Goal: Information Seeking & Learning: Learn about a topic

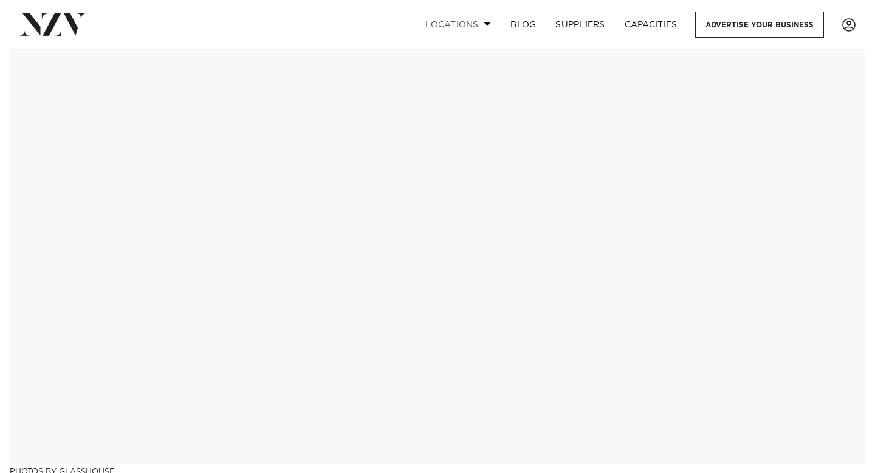
click at [465, 28] on link "Locations" at bounding box center [458, 25] width 85 height 26
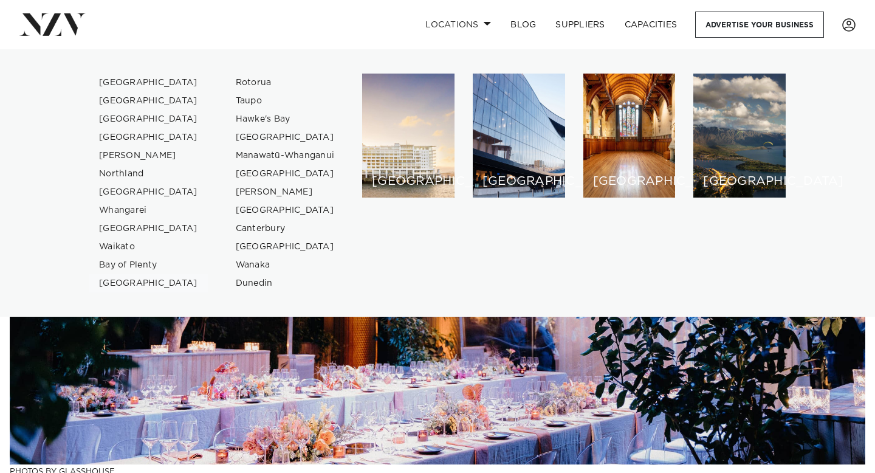
click at [125, 283] on link "[GEOGRAPHIC_DATA]" at bounding box center [148, 283] width 119 height 18
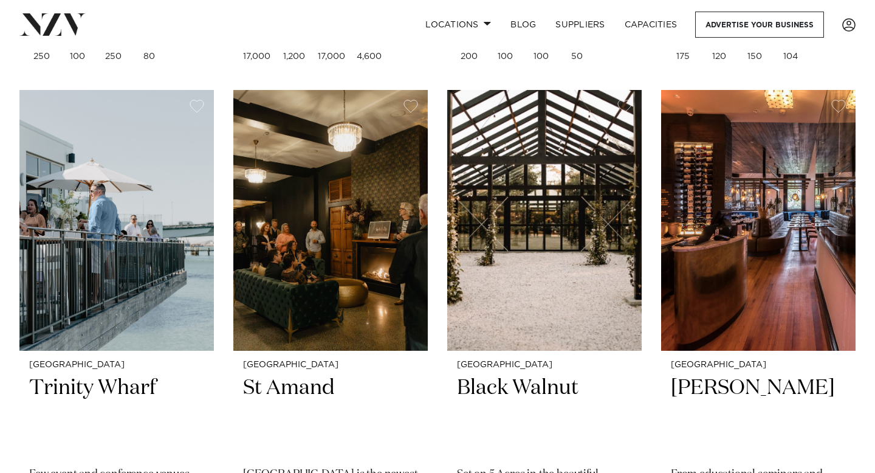
scroll to position [436, 0]
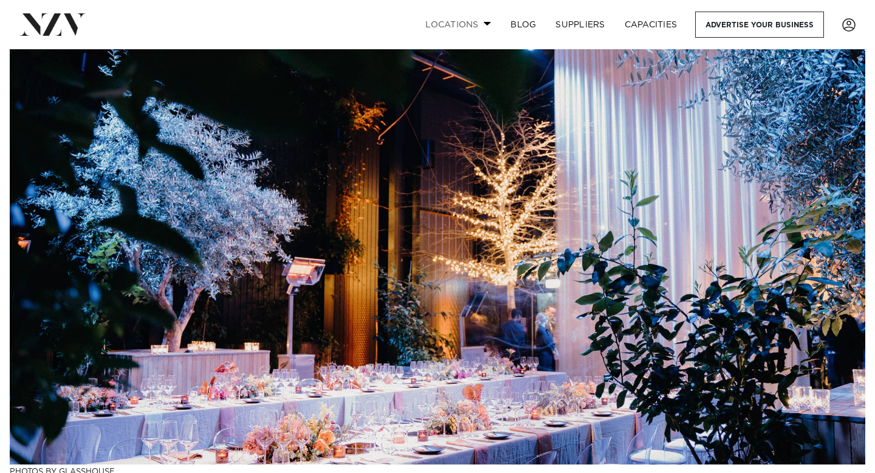
click at [467, 24] on link "Locations" at bounding box center [458, 25] width 85 height 26
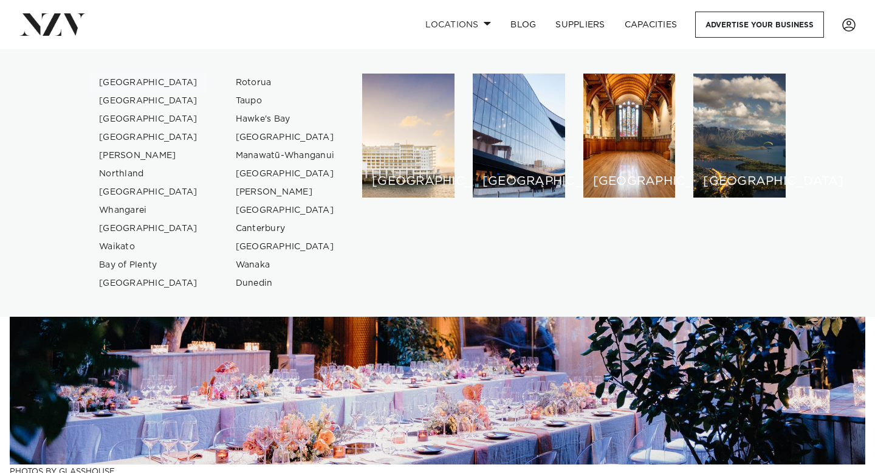
click at [127, 88] on link "[GEOGRAPHIC_DATA]" at bounding box center [148, 83] width 119 height 18
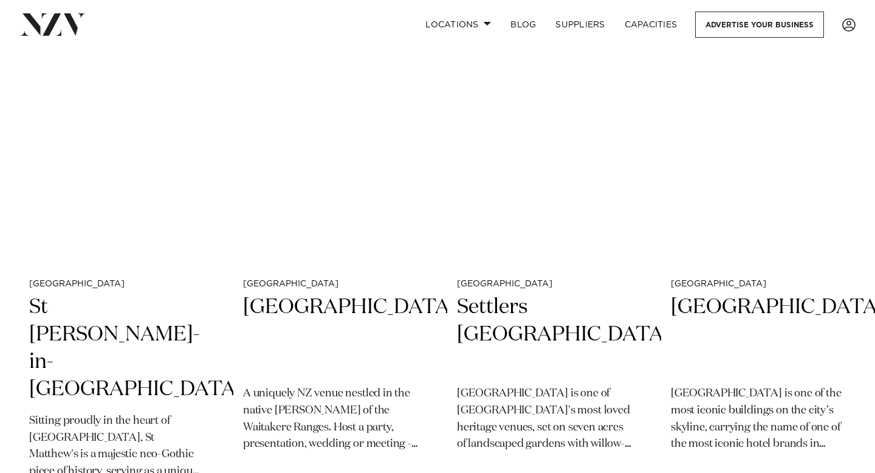
scroll to position [3155, 0]
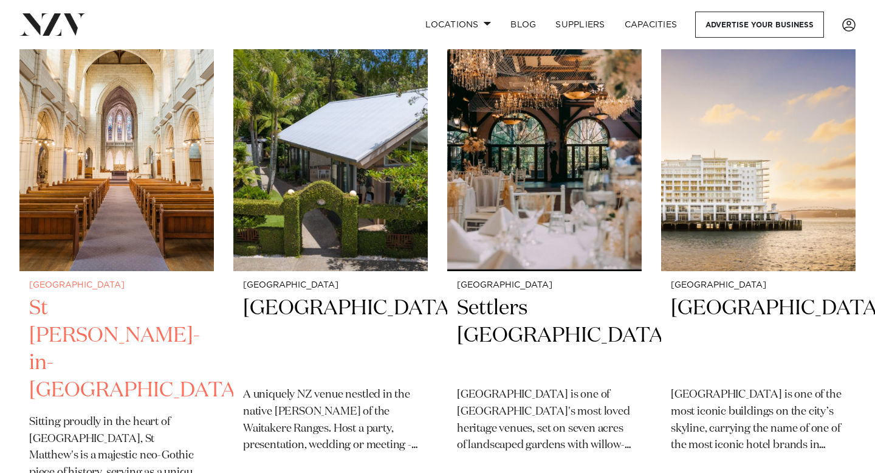
click at [199, 234] on img at bounding box center [116, 140] width 194 height 261
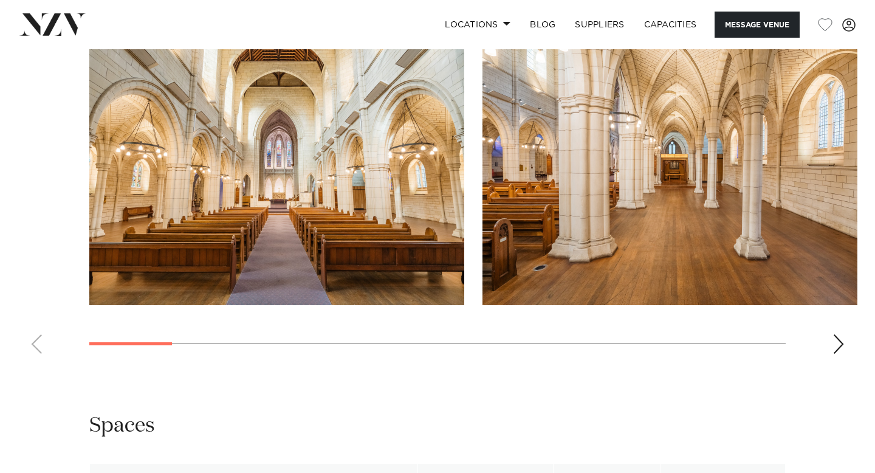
scroll to position [1107, 0]
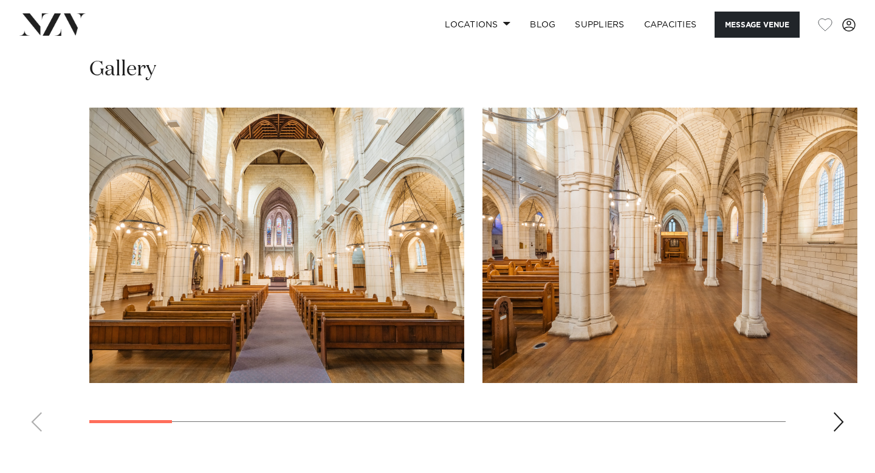
click at [842, 412] on div "Next slide" at bounding box center [839, 421] width 12 height 19
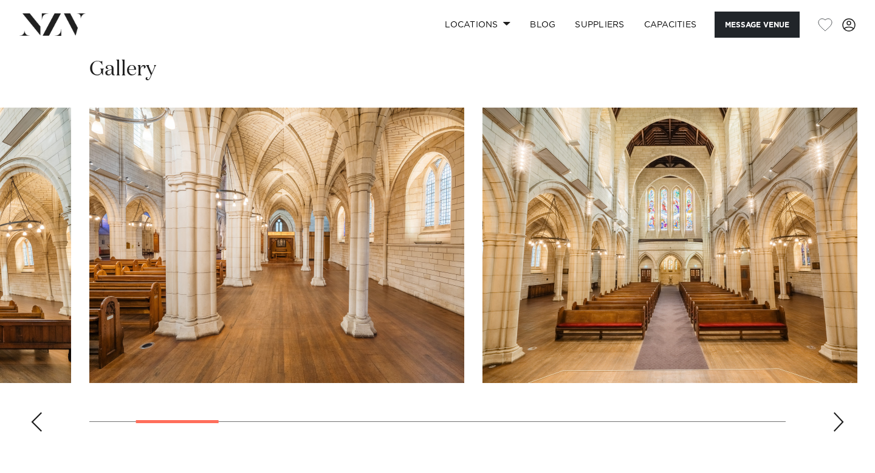
click at [841, 412] on div "Next slide" at bounding box center [839, 421] width 12 height 19
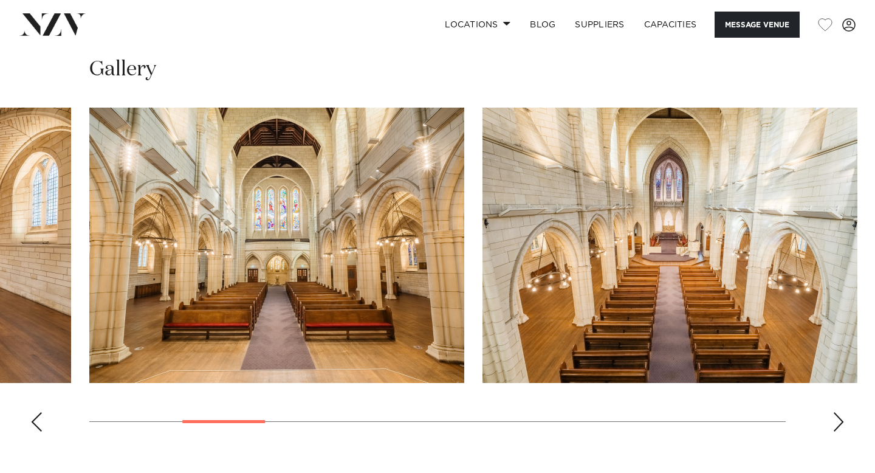
click at [840, 412] on div "Next slide" at bounding box center [839, 421] width 12 height 19
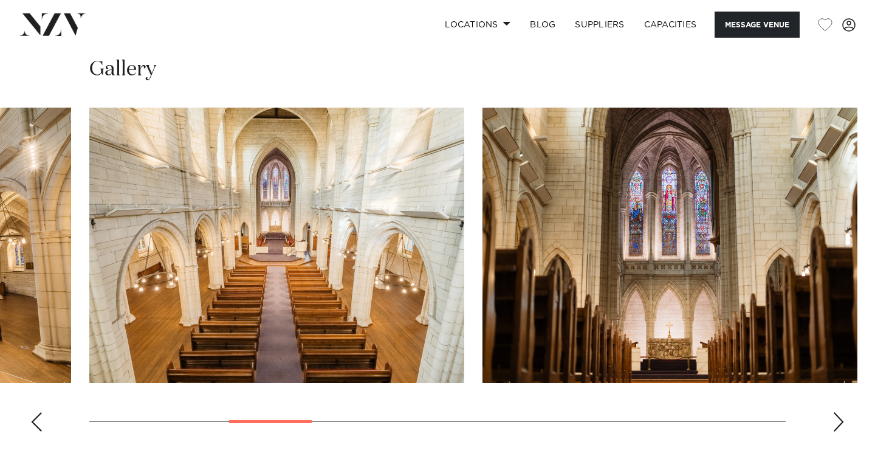
click at [841, 412] on div "Next slide" at bounding box center [839, 421] width 12 height 19
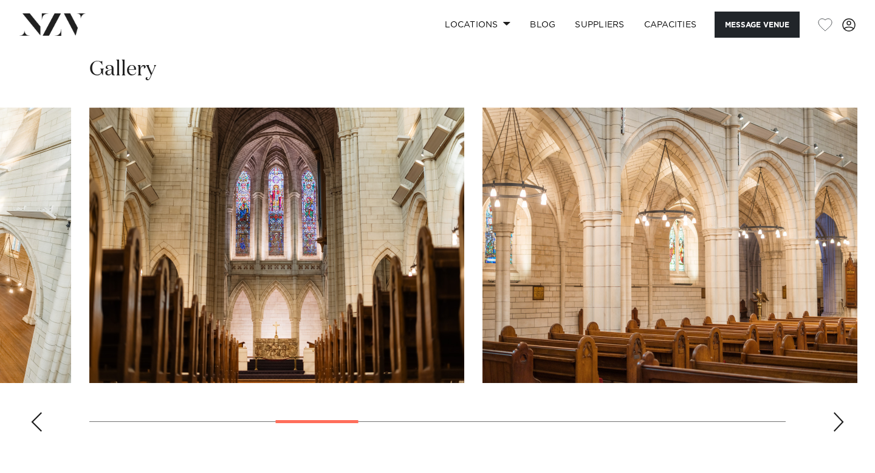
click at [841, 412] on div "Next slide" at bounding box center [839, 421] width 12 height 19
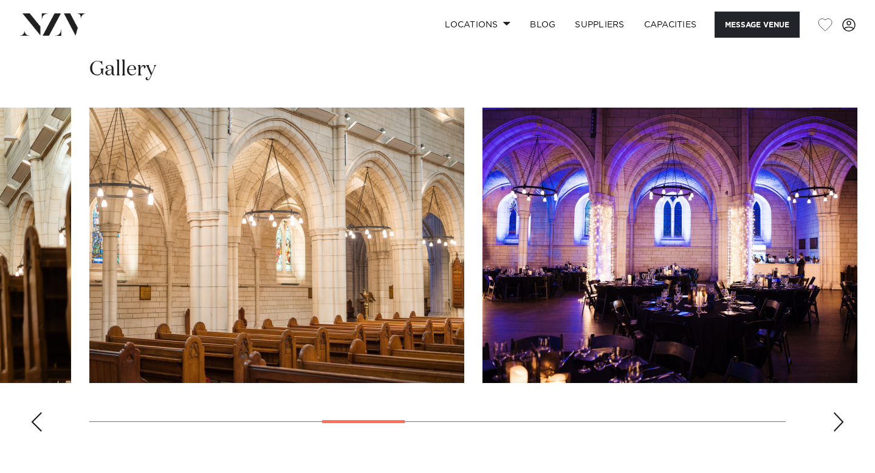
click at [841, 412] on div "Next slide" at bounding box center [839, 421] width 12 height 19
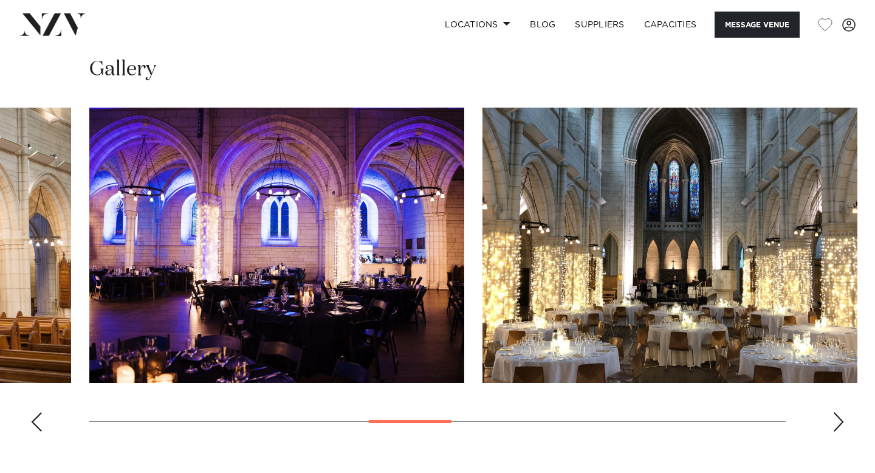
click at [841, 412] on div "Next slide" at bounding box center [839, 421] width 12 height 19
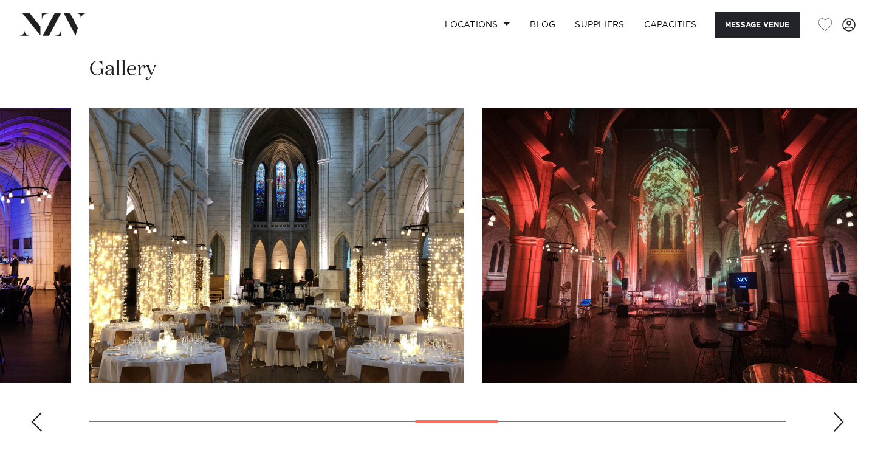
click at [841, 412] on div "Next slide" at bounding box center [839, 421] width 12 height 19
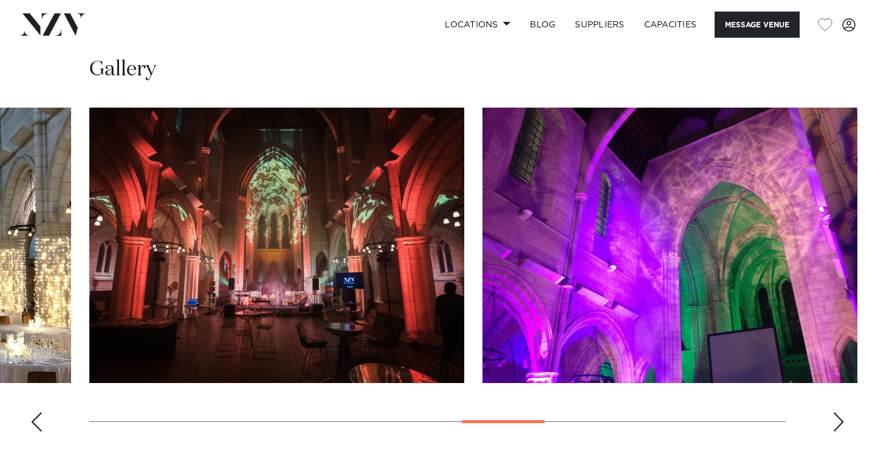
click at [841, 412] on div "Next slide" at bounding box center [839, 421] width 12 height 19
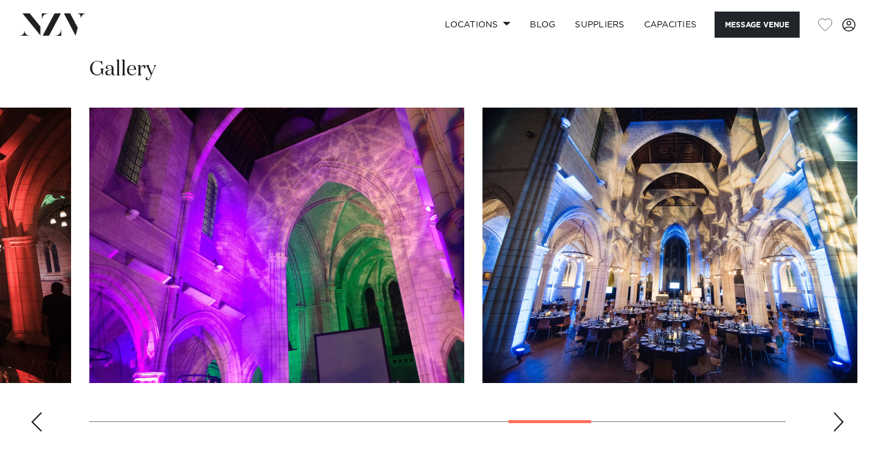
click at [841, 412] on div "Next slide" at bounding box center [839, 421] width 12 height 19
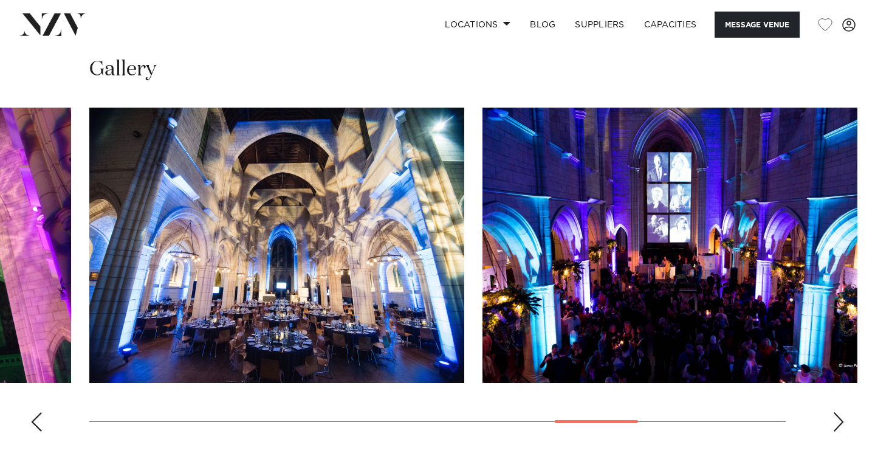
click at [841, 412] on div "Next slide" at bounding box center [839, 421] width 12 height 19
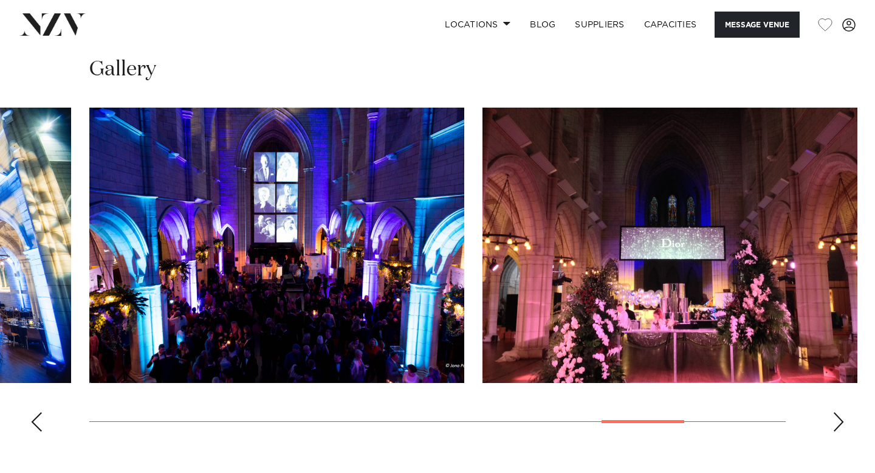
click at [841, 412] on div "Next slide" at bounding box center [839, 421] width 12 height 19
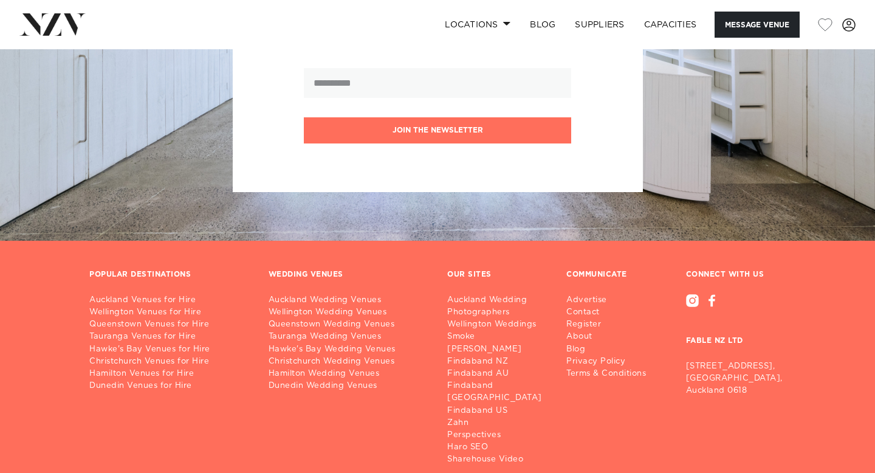
scroll to position [2546, 0]
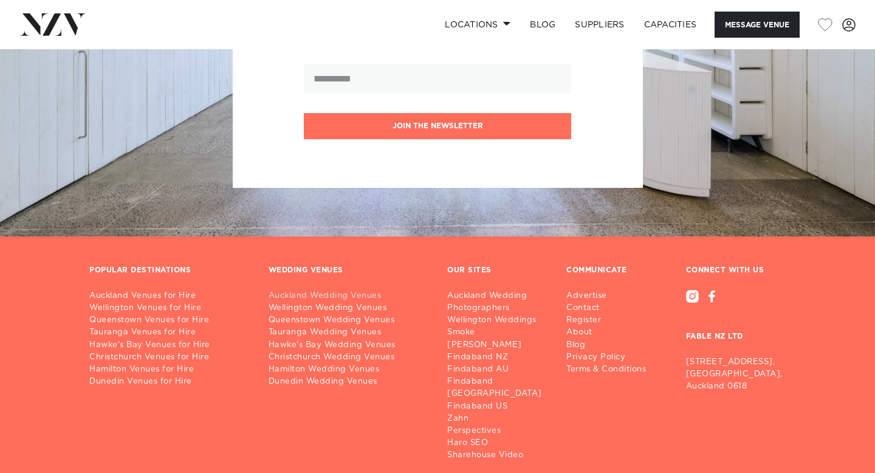
click at [306, 290] on link "Auckland Wedding Venues" at bounding box center [349, 296] width 160 height 12
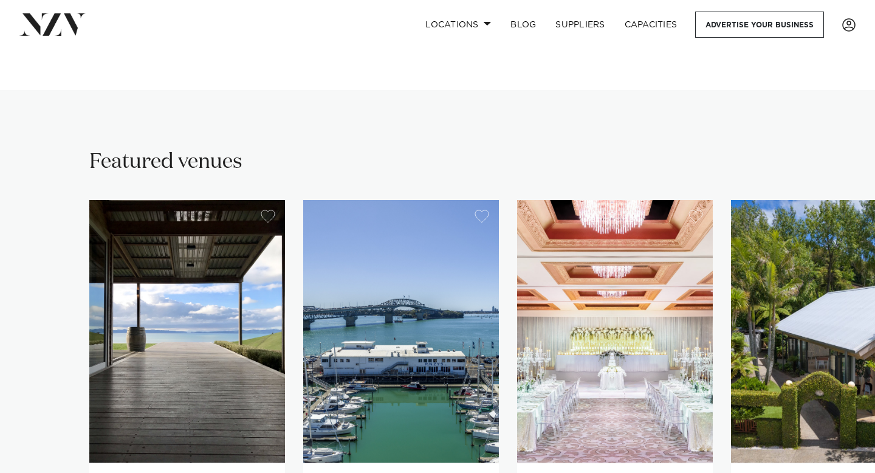
scroll to position [883, 0]
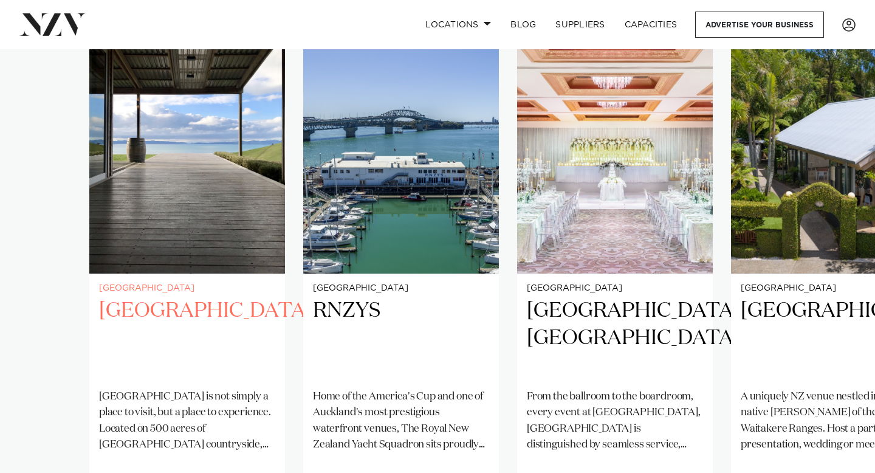
click at [209, 204] on img "1 / 25" at bounding box center [187, 142] width 196 height 263
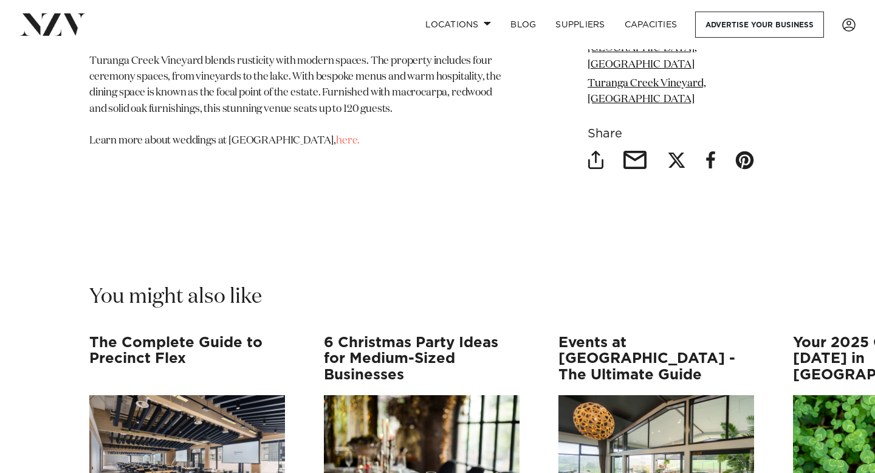
scroll to position [21341, 0]
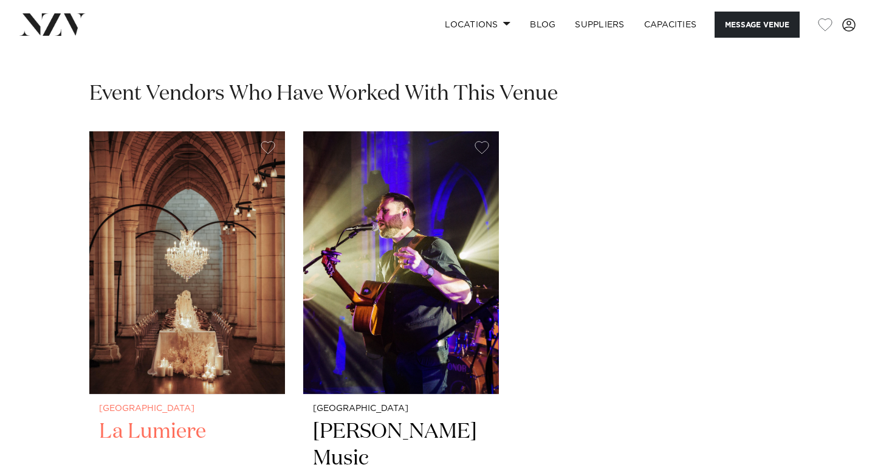
scroll to position [1815, 0]
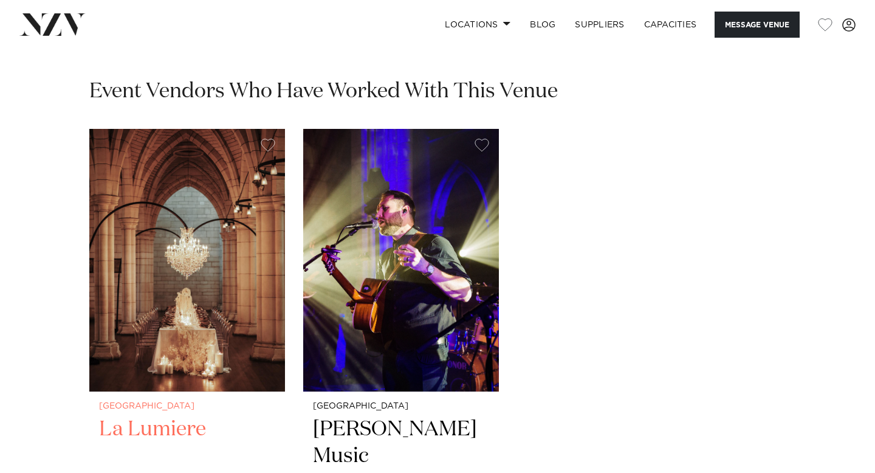
click at [177, 221] on img "1 / 2" at bounding box center [187, 260] width 196 height 263
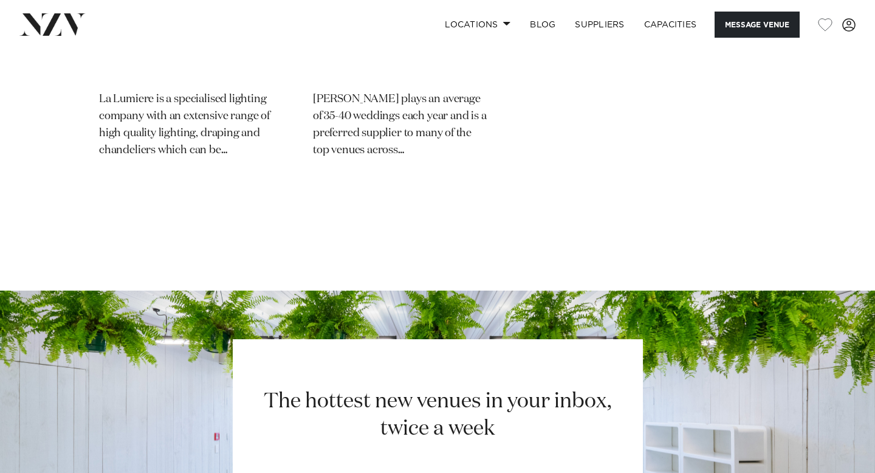
scroll to position [2272, 0]
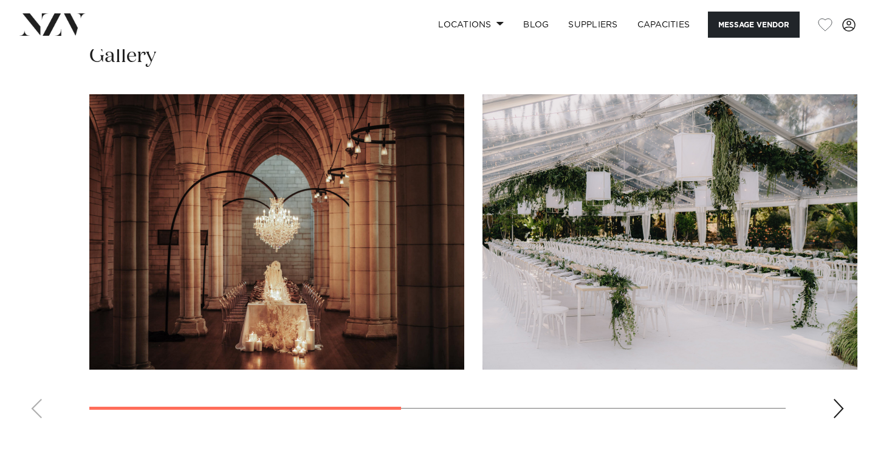
scroll to position [901, 0]
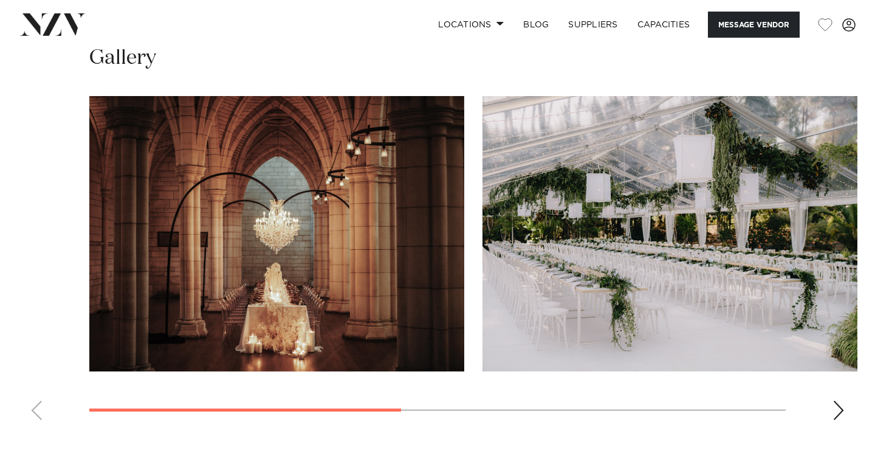
click at [841, 403] on div "Next slide" at bounding box center [839, 409] width 12 height 19
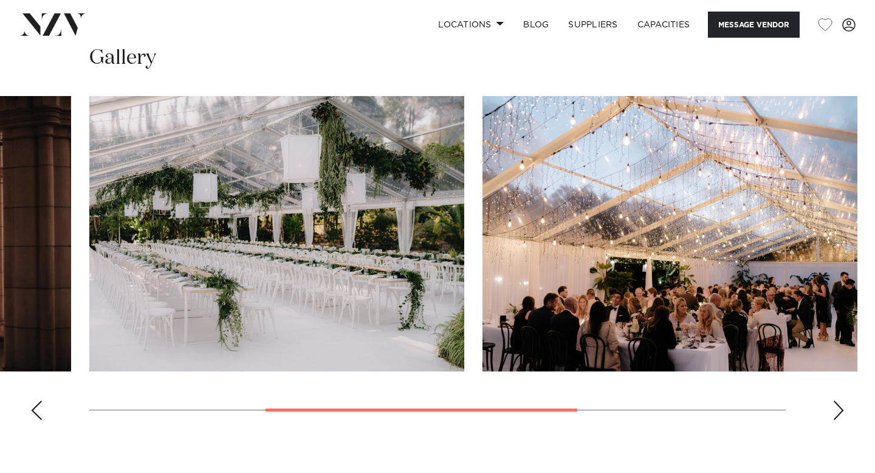
click at [841, 407] on div "Next slide" at bounding box center [839, 409] width 12 height 19
